Goal: Task Accomplishment & Management: Manage account settings

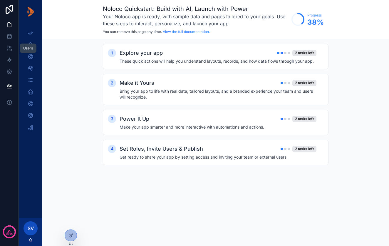
click at [9, 48] on icon at bounding box center [9, 47] width 2 height 2
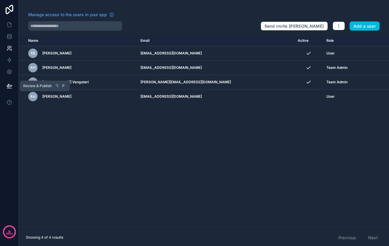
click at [9, 86] on icon at bounding box center [9, 86] width 6 height 6
click at [124, 180] on div "Name Email Active Role [DOMAIN_NAME] SB [PERSON_NAME] [EMAIL_ADDRESS][DOMAIN_NA…" at bounding box center [204, 131] width 370 height 193
click at [105, 57] on div "SB [PERSON_NAME]" at bounding box center [80, 52] width 105 height 9
click at [0, 0] on icon "scrollable content" at bounding box center [0, 0] width 0 height 0
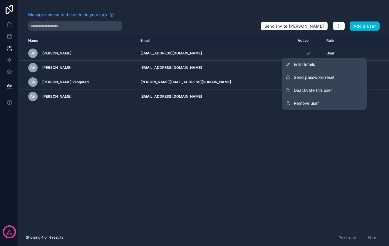
click at [314, 104] on span "Remove user" at bounding box center [306, 103] width 25 height 6
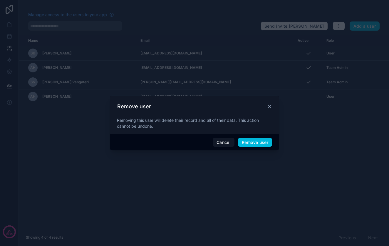
click at [260, 143] on button "Remove user" at bounding box center [255, 142] width 34 height 9
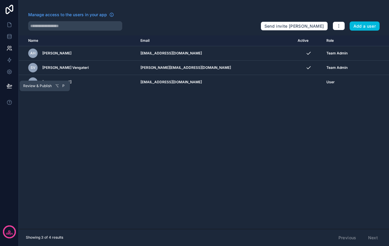
click at [35, 87] on span "Review & Publish" at bounding box center [37, 85] width 28 height 5
click at [11, 86] on icon at bounding box center [9, 85] width 5 height 3
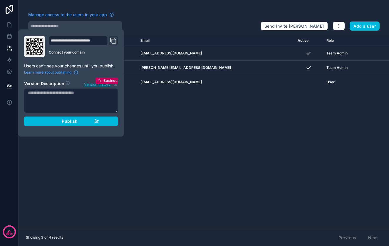
click at [77, 120] on span "Publish" at bounding box center [70, 120] width 16 height 5
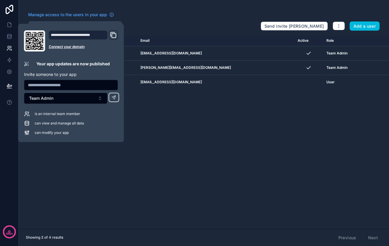
click at [72, 86] on input "text" at bounding box center [70, 85] width 93 height 8
type input "**********"
click at [100, 100] on button "Team Admin" at bounding box center [65, 98] width 83 height 11
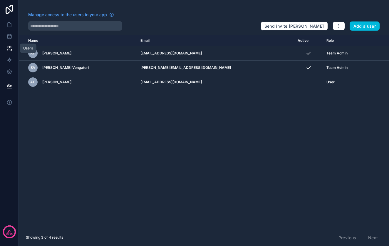
click at [9, 50] on icon at bounding box center [9, 48] width 6 height 6
click at [11, 49] on icon at bounding box center [9, 48] width 6 height 6
click at [47, 86] on span "Review & Publish" at bounding box center [37, 85] width 28 height 5
click at [6, 83] on button at bounding box center [9, 86] width 13 height 16
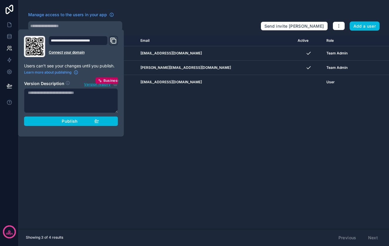
click at [75, 120] on span "Publish" at bounding box center [70, 120] width 16 height 5
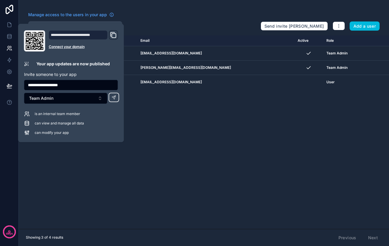
click at [99, 99] on button "Team Admin" at bounding box center [65, 98] width 83 height 11
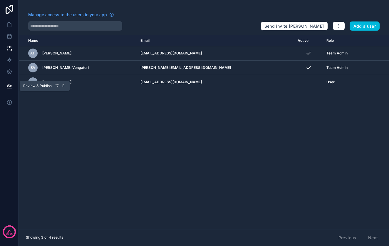
click at [46, 88] on span "Review & Publish" at bounding box center [37, 85] width 28 height 5
click at [10, 87] on icon at bounding box center [9, 85] width 5 height 3
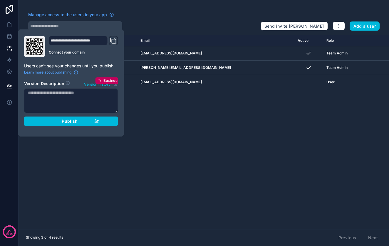
click at [79, 120] on div "Publish" at bounding box center [71, 120] width 56 height 5
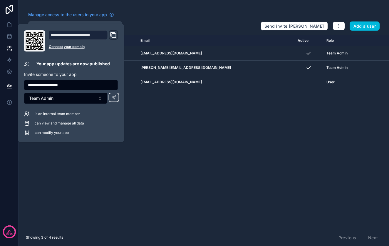
click at [100, 99] on button "Team Admin" at bounding box center [65, 98] width 83 height 11
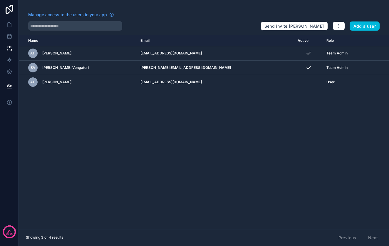
click at [363, 28] on button "Add a user" at bounding box center [365, 25] width 30 height 9
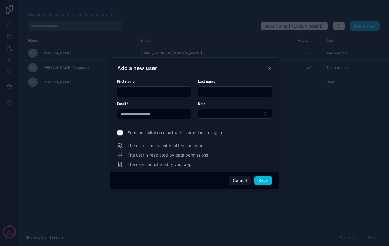
click at [264, 115] on button "Select Button" at bounding box center [235, 113] width 74 height 10
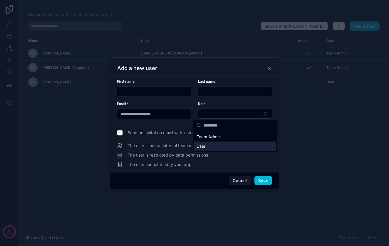
click at [206, 147] on div "User" at bounding box center [235, 145] width 82 height 9
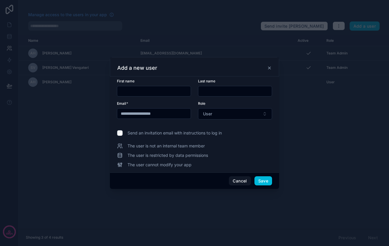
click at [240, 180] on button "Cancel" at bounding box center [240, 180] width 22 height 9
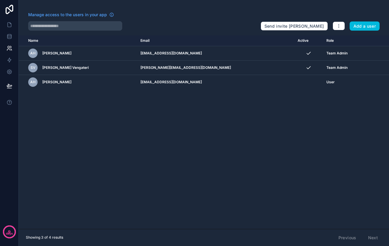
click at [339, 26] on icon "button" at bounding box center [338, 26] width 5 height 5
click at [10, 25] on icon at bounding box center [9, 25] width 6 height 6
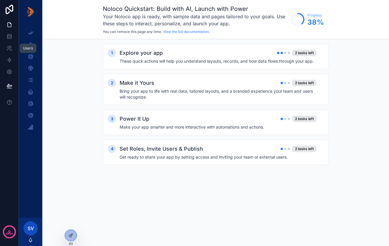
click at [10, 45] on icon at bounding box center [9, 48] width 6 height 6
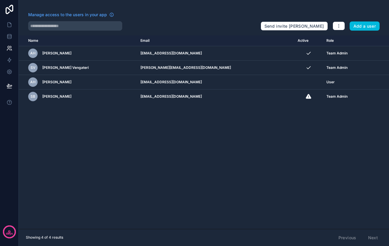
click at [0, 0] on icon "scrollable content" at bounding box center [0, 0] width 0 height 0
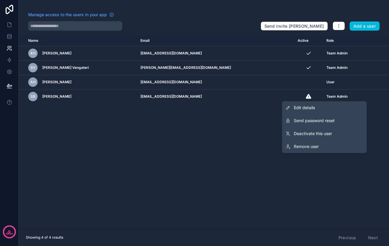
click at [307, 146] on span "Remove user" at bounding box center [306, 146] width 25 height 6
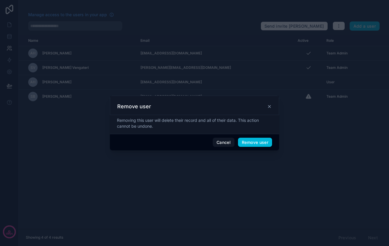
click at [256, 142] on button "Remove user" at bounding box center [255, 142] width 34 height 9
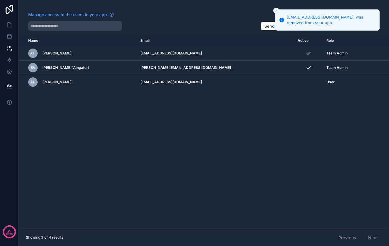
click at [274, 10] on button "Close toast" at bounding box center [276, 11] width 6 height 6
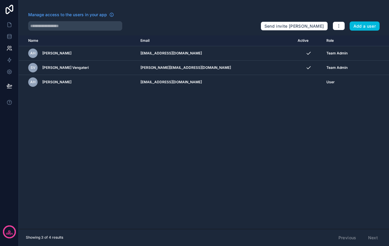
click at [365, 26] on button "Add a user" at bounding box center [365, 25] width 30 height 9
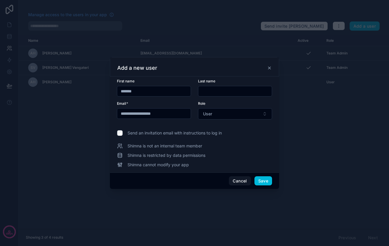
type input "******"
click at [207, 91] on input "*********" at bounding box center [234, 91] width 73 height 8
type input "*********"
click at [305, 113] on div at bounding box center [194, 123] width 389 height 246
click at [264, 181] on button "Save" at bounding box center [263, 180] width 18 height 9
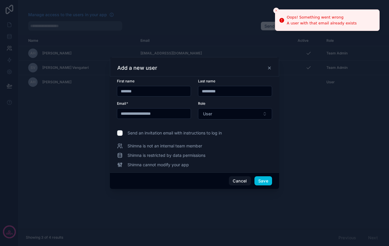
click at [276, 10] on line "Close toast" at bounding box center [276, 11] width 2 height 2
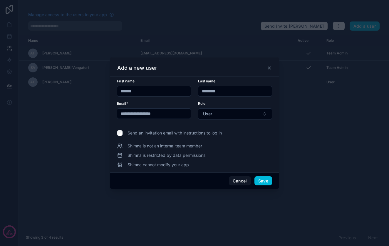
click at [241, 180] on button "Cancel" at bounding box center [240, 180] width 22 height 9
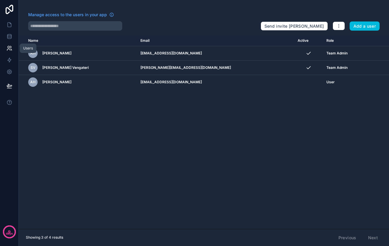
click at [9, 48] on icon at bounding box center [9, 47] width 2 height 2
click at [184, 167] on div "Name Email Active Role [DOMAIN_NAME] AH [PERSON_NAME] [EMAIL_ADDRESS][DOMAIN_NA…" at bounding box center [204, 131] width 370 height 193
click at [204, 161] on div "Name Email Active Role [DOMAIN_NAME] AH [PERSON_NAME] [EMAIL_ADDRESS][DOMAIN_NA…" at bounding box center [204, 131] width 370 height 193
click at [10, 11] on icon at bounding box center [10, 9] width 12 height 9
click at [29, 48] on td "AH [PERSON_NAME]" at bounding box center [78, 53] width 118 height 14
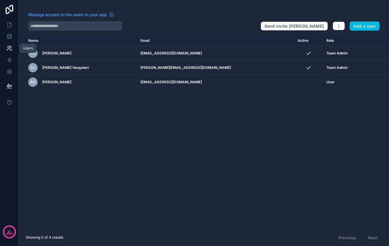
click at [12, 47] on icon at bounding box center [9, 48] width 6 height 6
click at [9, 86] on icon at bounding box center [9, 86] width 6 height 6
click at [95, 168] on div "Name Email Active Role [DOMAIN_NAME] AH [PERSON_NAME] [EMAIL_ADDRESS][DOMAIN_NA…" at bounding box center [204, 131] width 370 height 193
